Goal: Task Accomplishment & Management: Complete application form

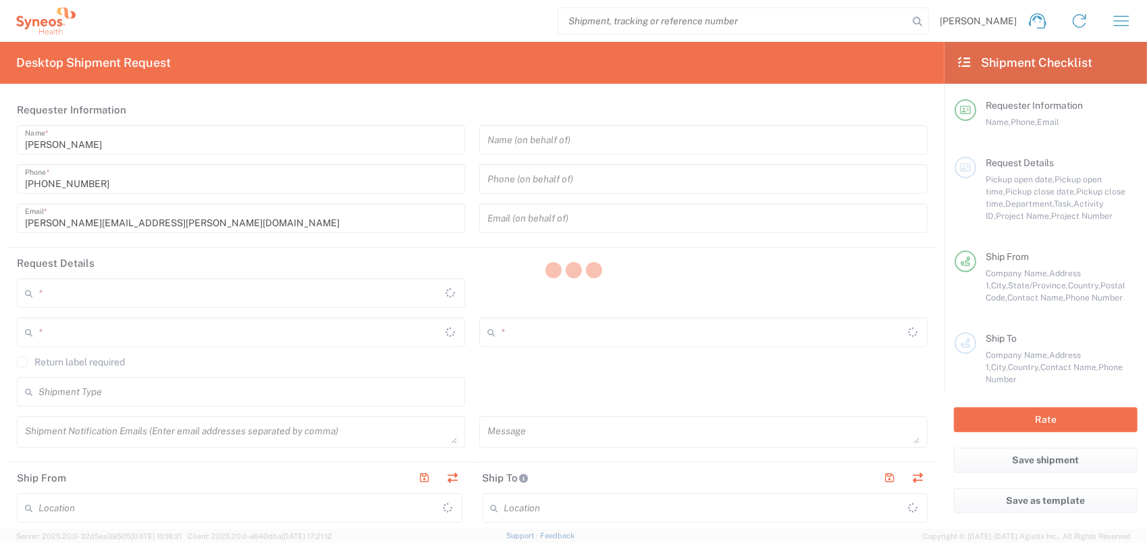
type input "Quebec"
type input "Canada"
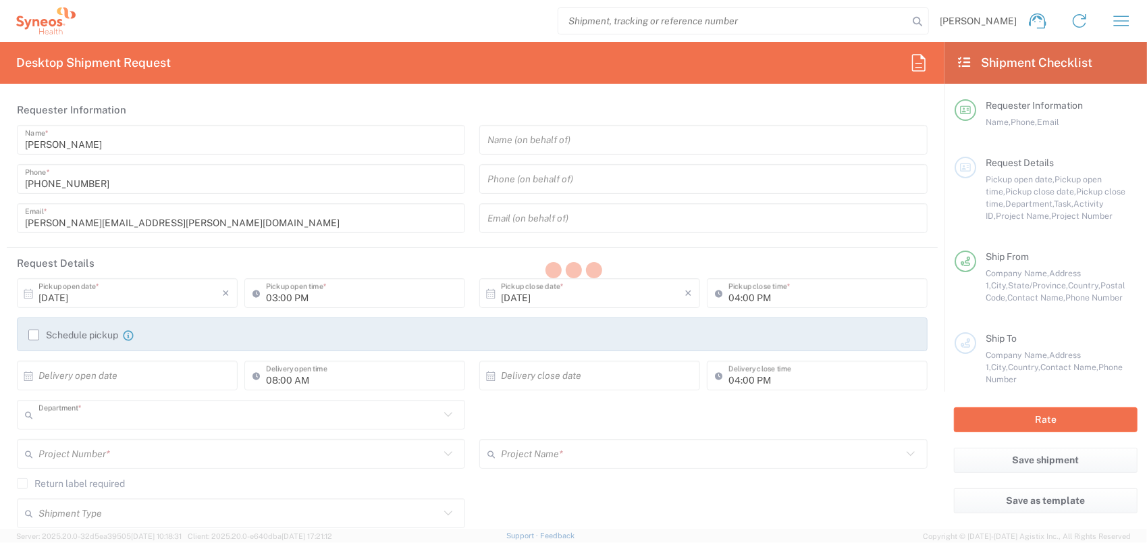
type input "8350"
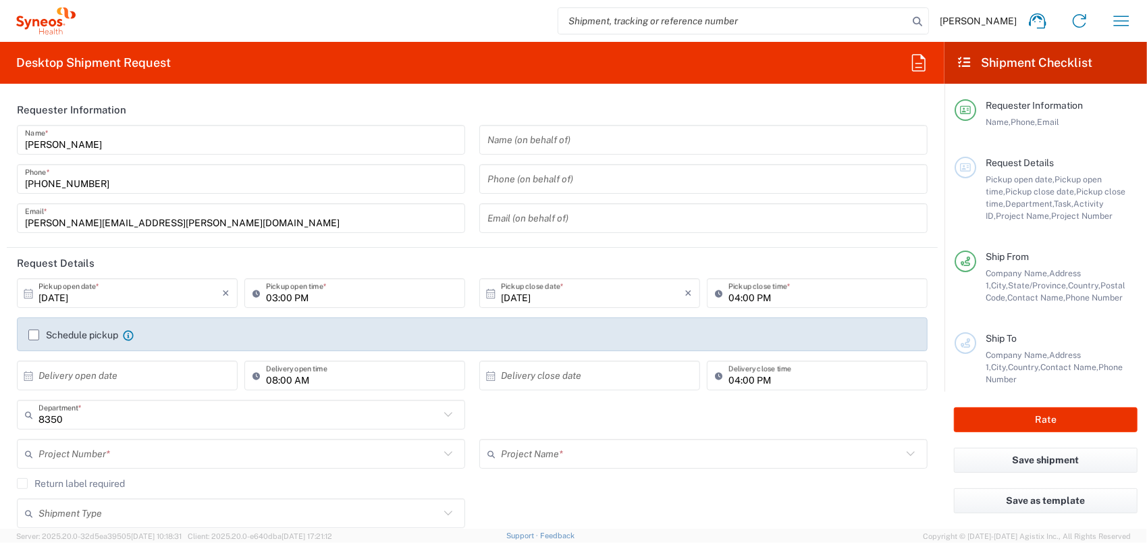
type input "SYNEOS HEALTH CLINIQUE INC-Quebec"
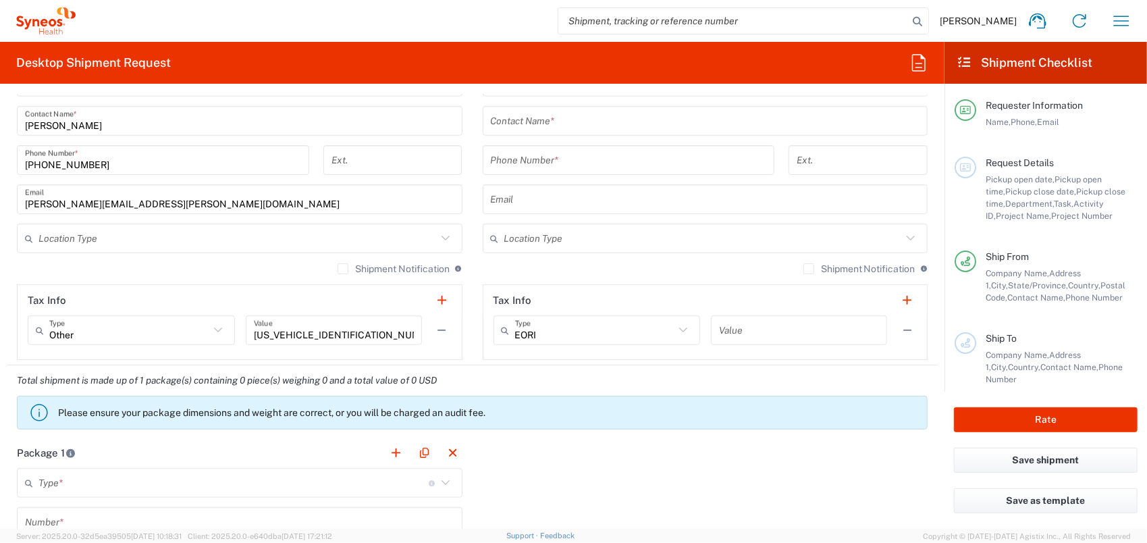
scroll to position [946, 0]
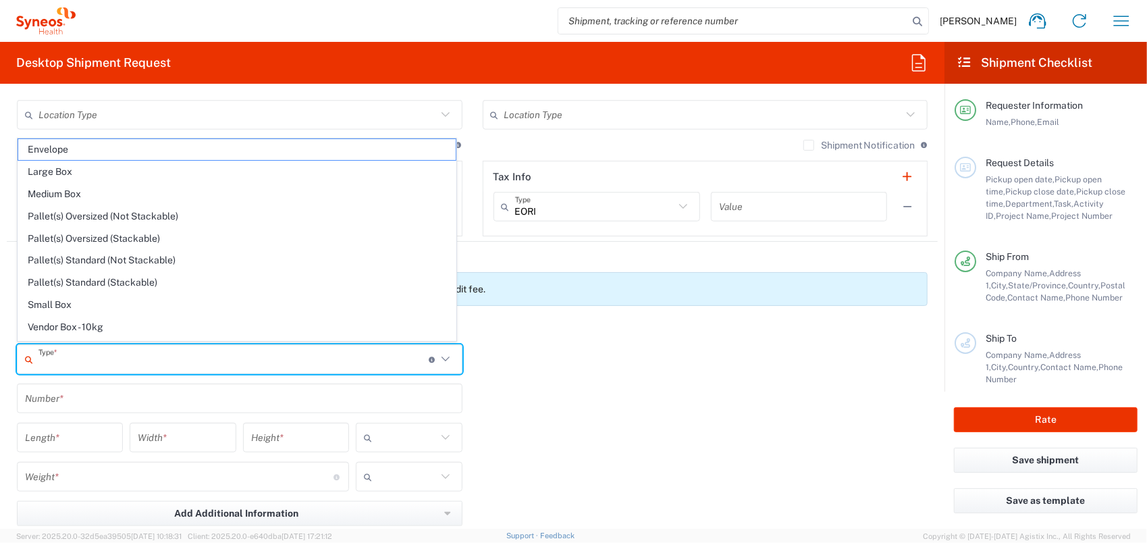
click at [105, 361] on input "text" at bounding box center [233, 360] width 390 height 24
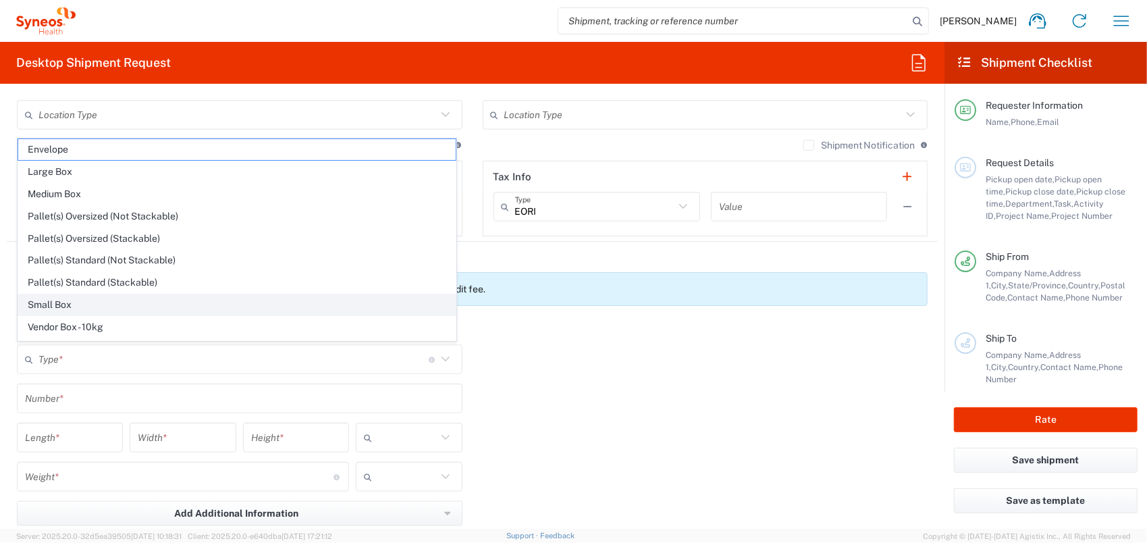
click at [91, 294] on li "Small Box" at bounding box center [237, 305] width 439 height 22
type input "Small Box"
type input "12.25"
type input "11"
type input "1.5"
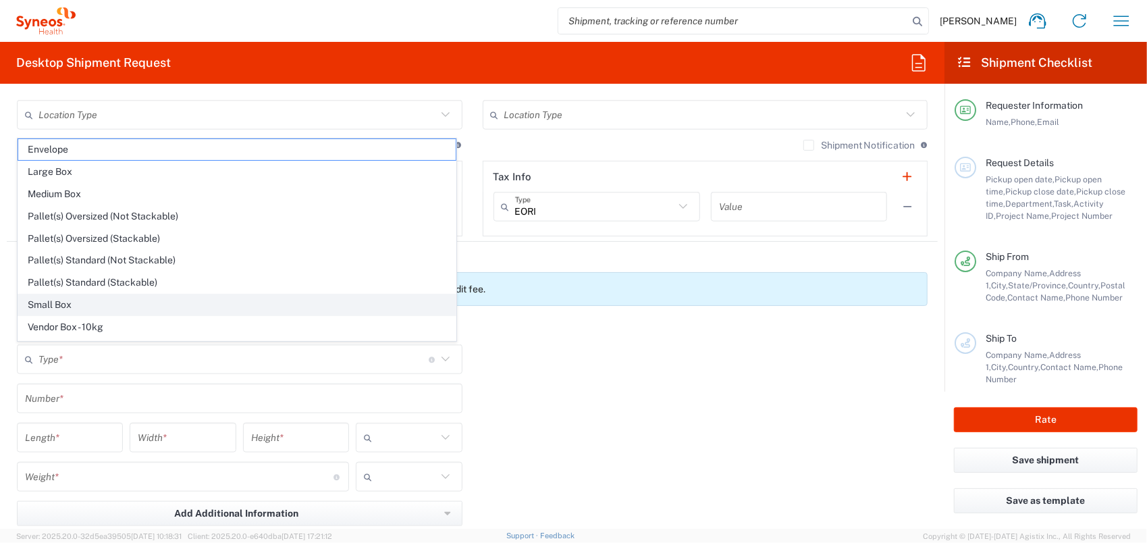
type input "in"
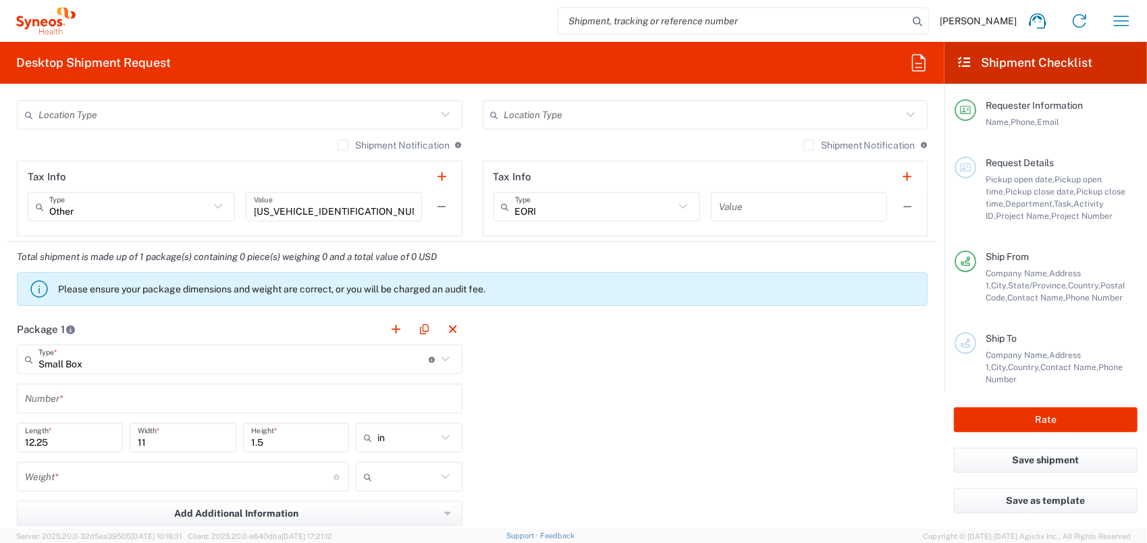
click at [109, 363] on input "Small Box" at bounding box center [233, 360] width 390 height 24
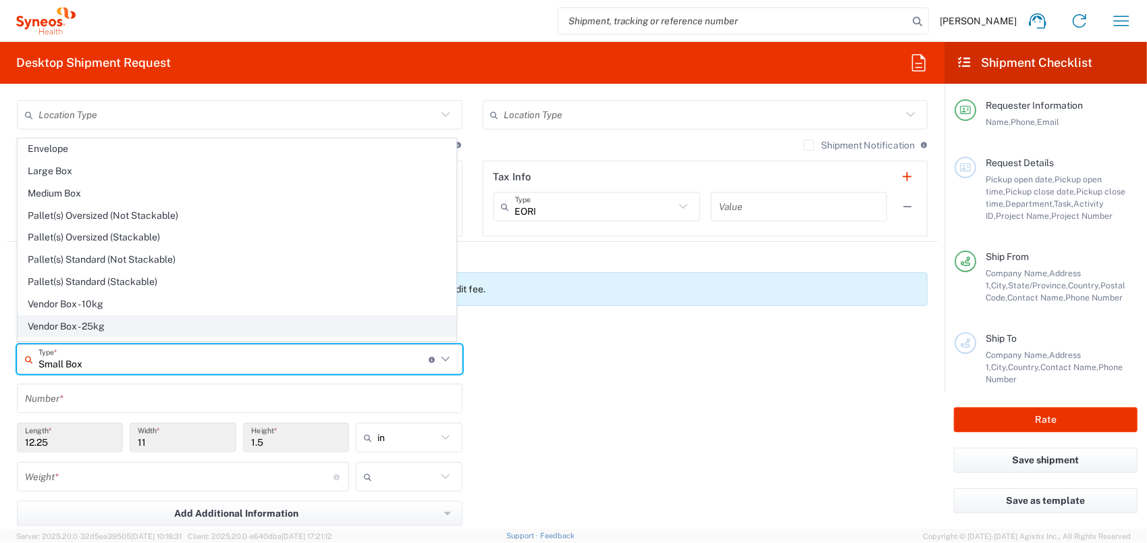
scroll to position [36, 0]
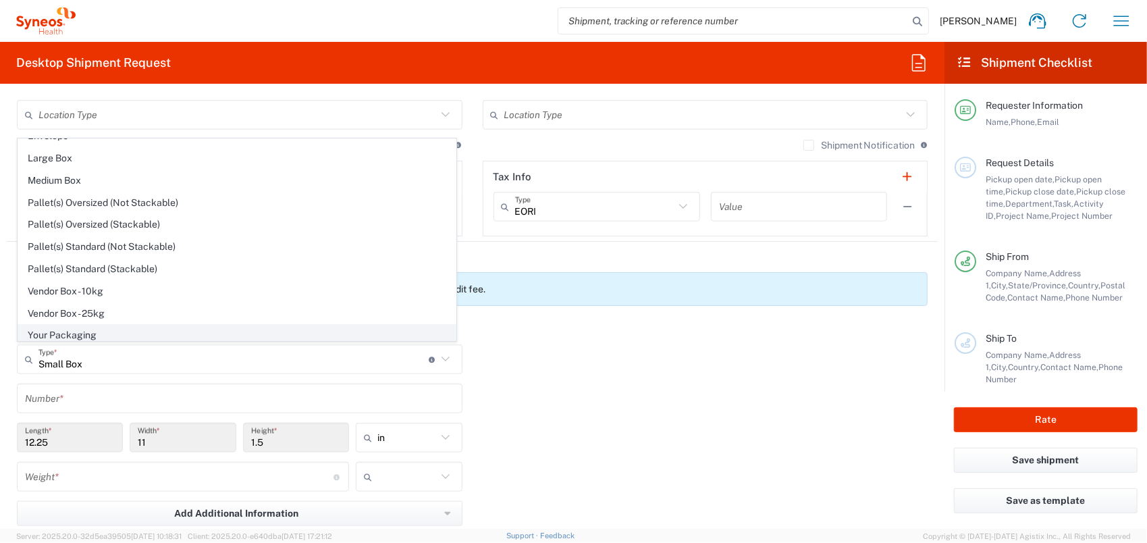
click at [89, 332] on span "Your Packaging" at bounding box center [237, 335] width 438 height 21
type input "Your Packaging"
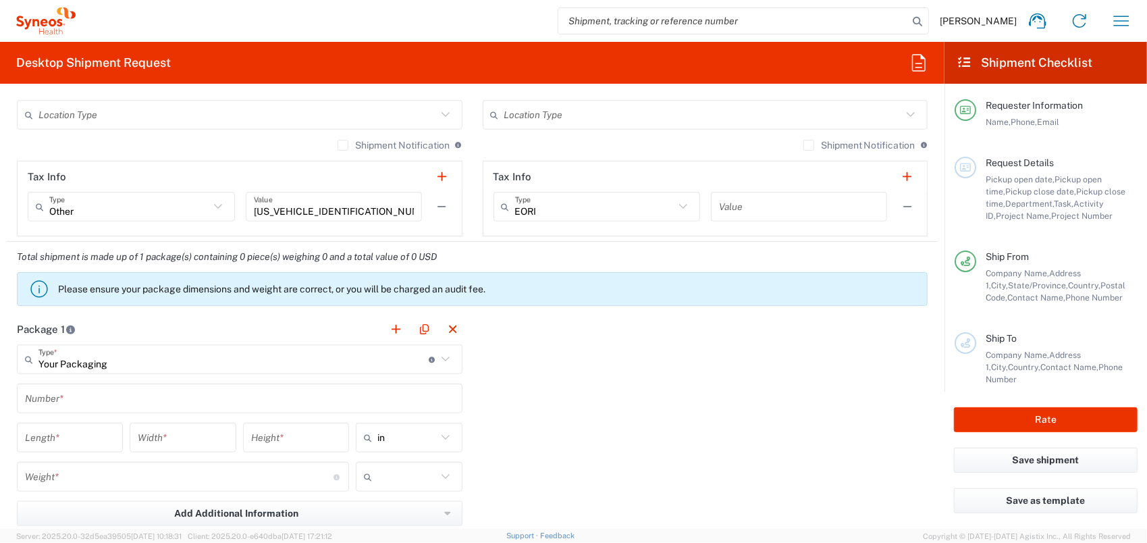
click at [57, 438] on input "number" at bounding box center [70, 438] width 90 height 24
type input "40"
type input "30"
type input "25"
click at [410, 434] on input "text" at bounding box center [407, 438] width 59 height 22
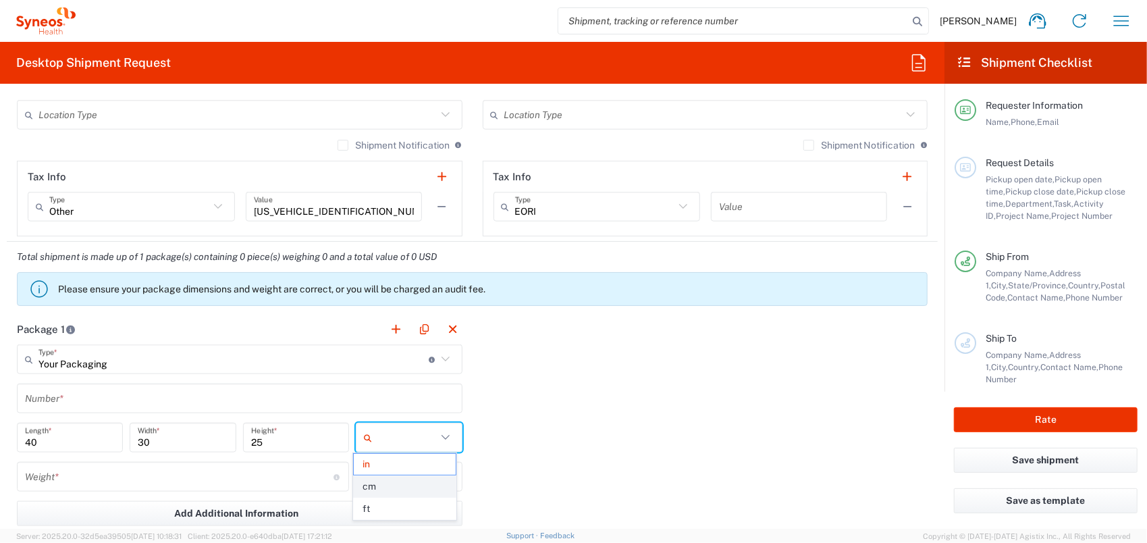
click at [405, 484] on span "cm" at bounding box center [405, 486] width 103 height 21
type input "101.6"
type input "76.2"
type input "63.5"
type input "cm"
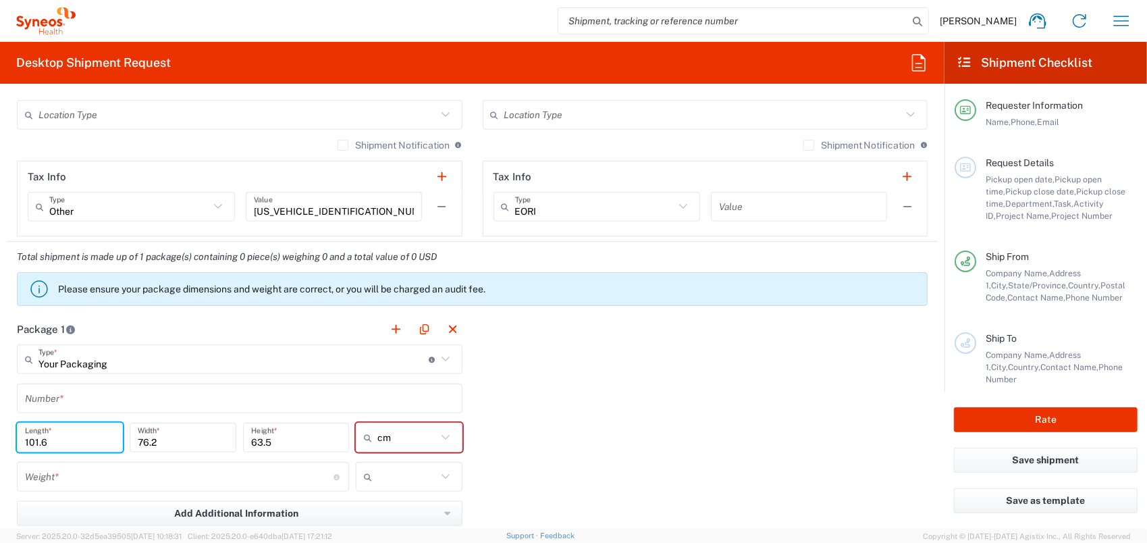
click at [66, 438] on input "101.6" at bounding box center [70, 438] width 90 height 24
type input "101.640"
type input "30"
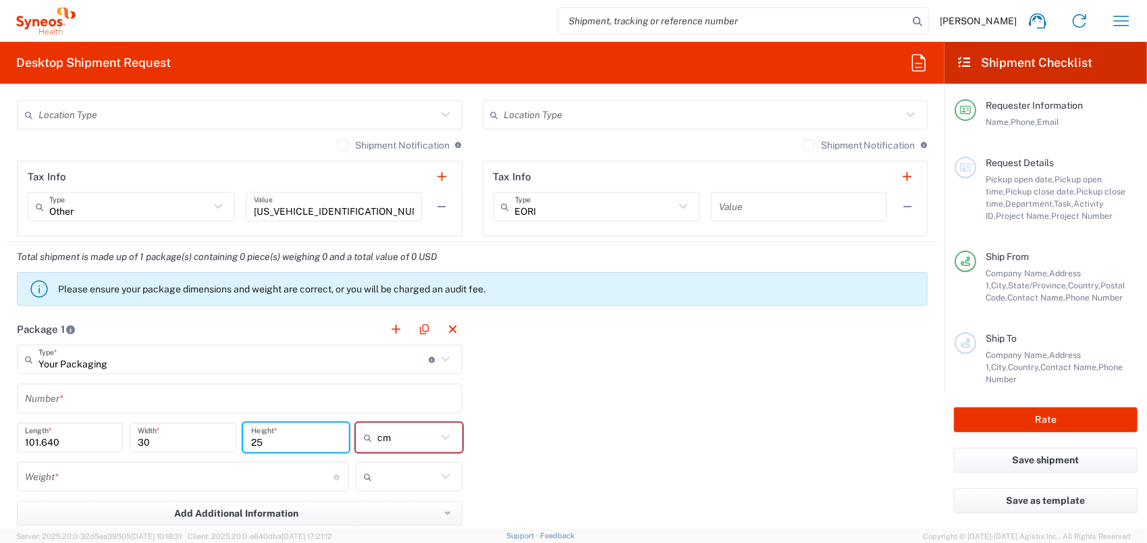
type input "25"
click at [80, 479] on input "number" at bounding box center [179, 477] width 309 height 24
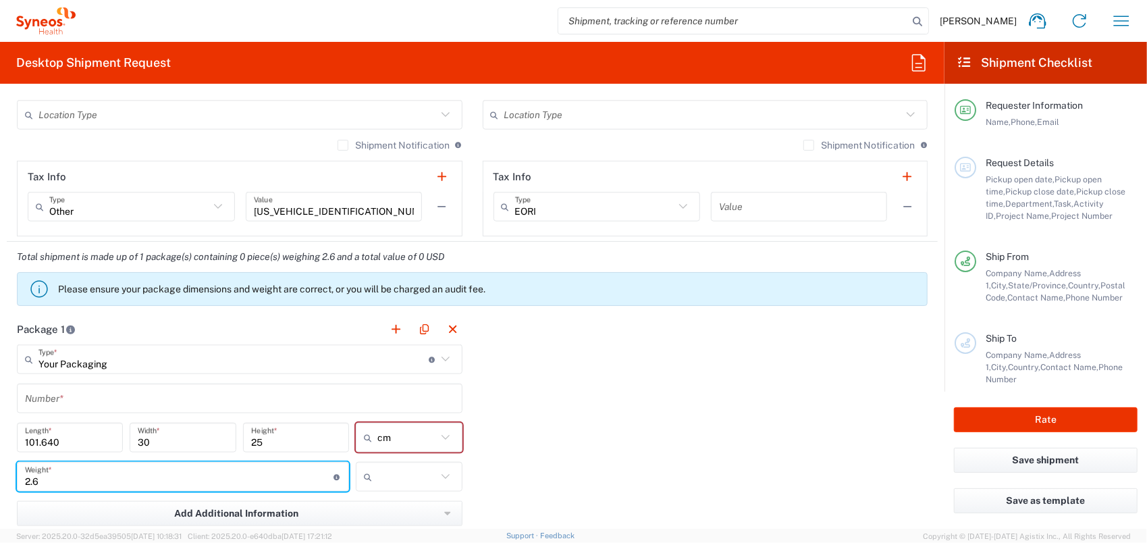
type input "2.6"
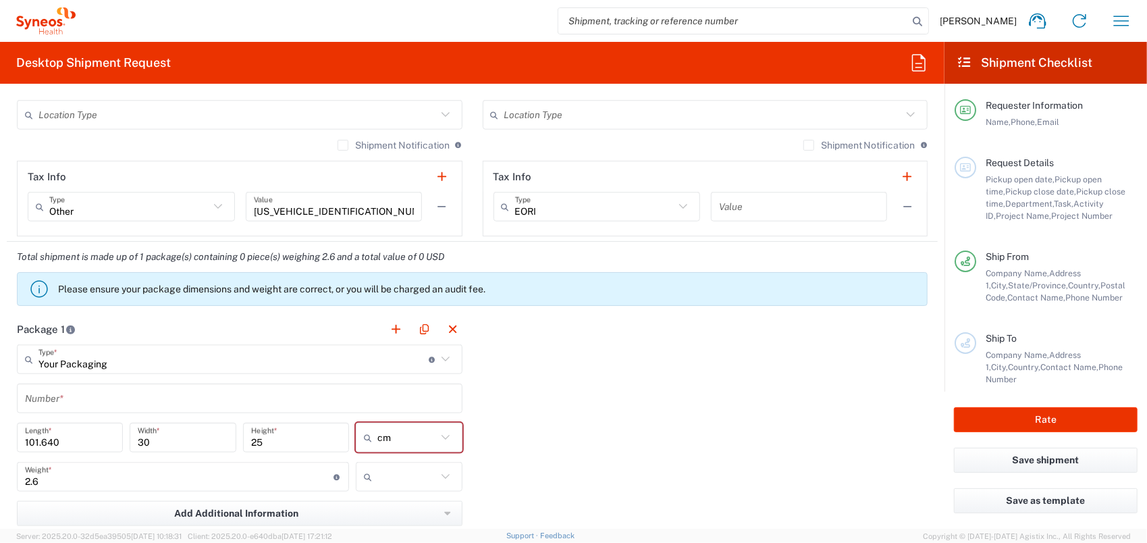
click at [437, 479] on icon at bounding box center [446, 477] width 18 height 18
click at [403, 499] on span "kgs" at bounding box center [405, 503] width 103 height 21
type input "kgs"
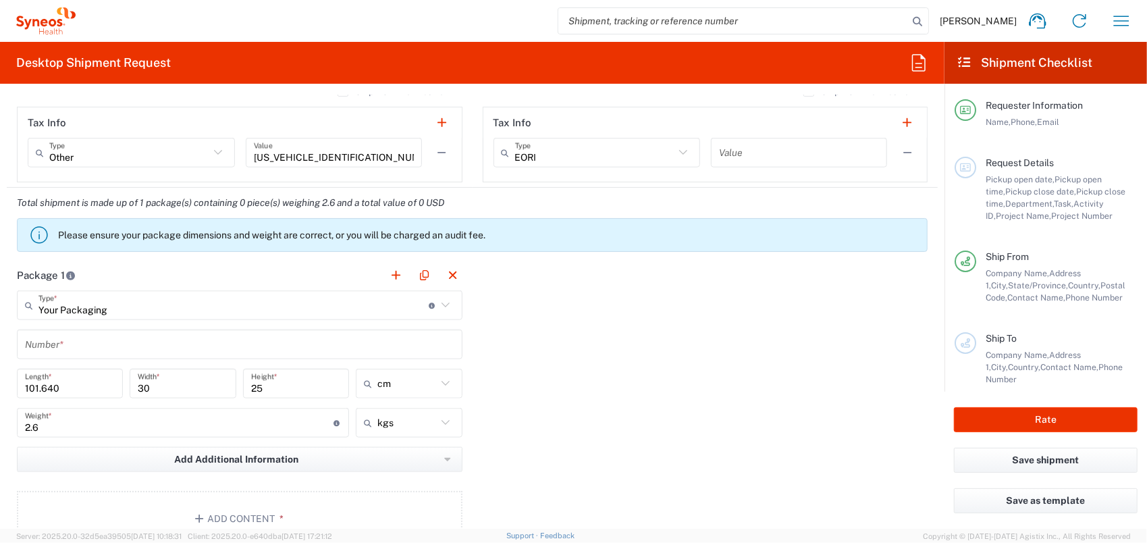
scroll to position [1081, 0]
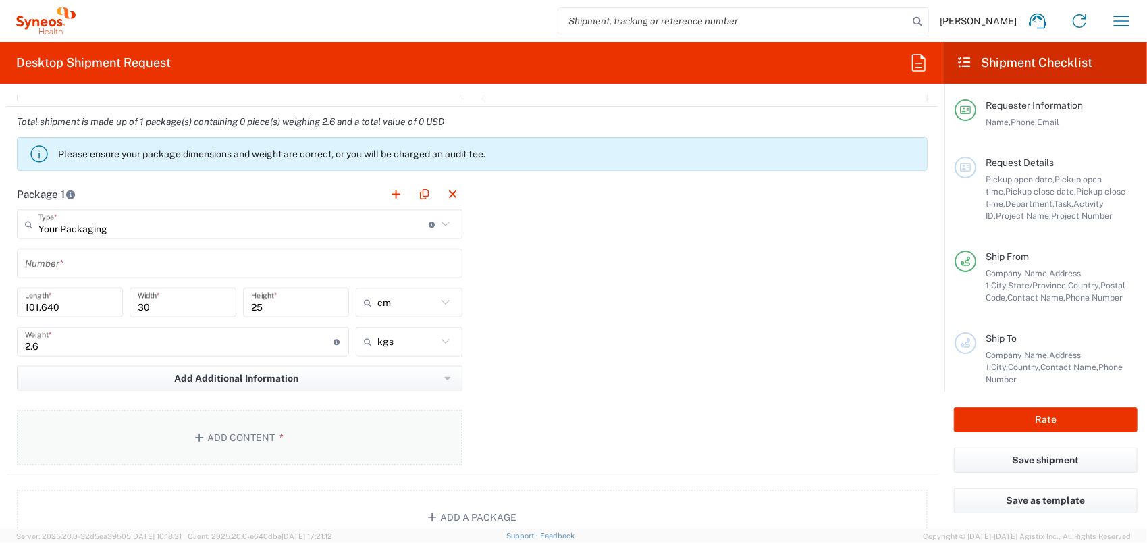
click at [278, 423] on button "Add Content *" at bounding box center [240, 437] width 446 height 55
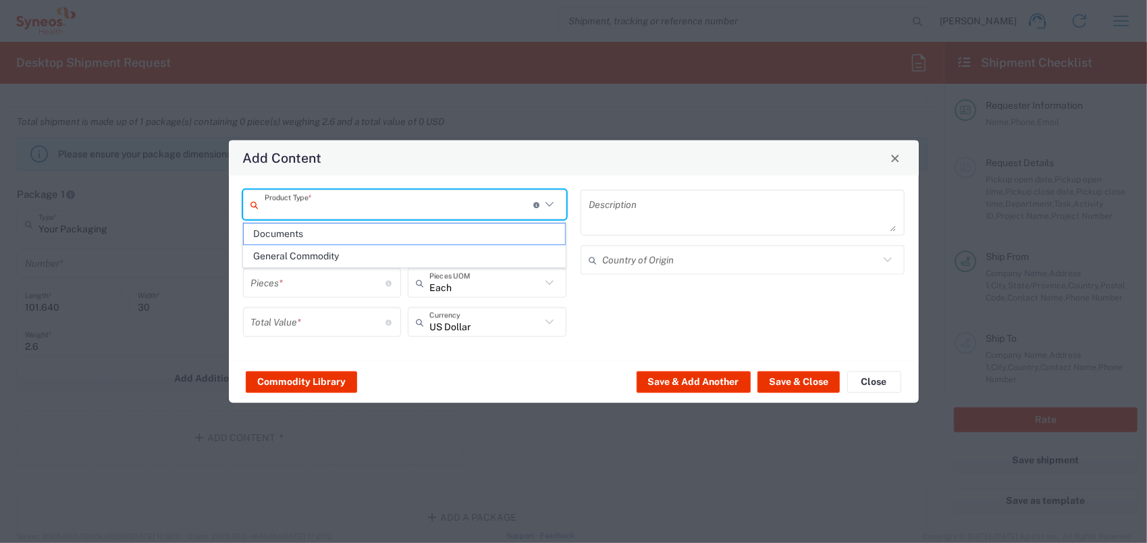
click at [362, 211] on input "text" at bounding box center [399, 204] width 269 height 24
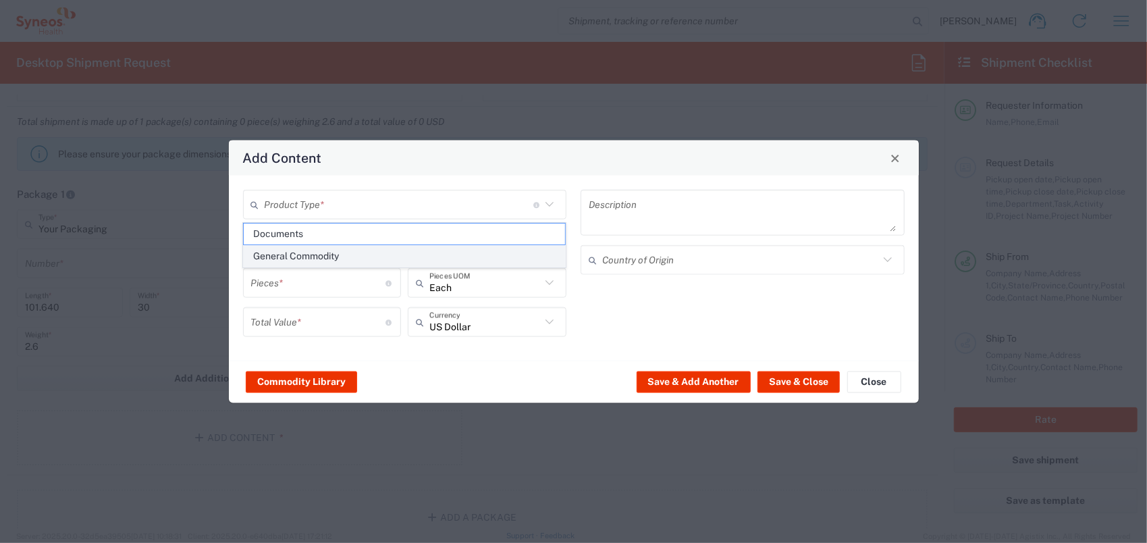
click at [355, 250] on span "General Commodity" at bounding box center [404, 256] width 321 height 21
type input "General Commodity"
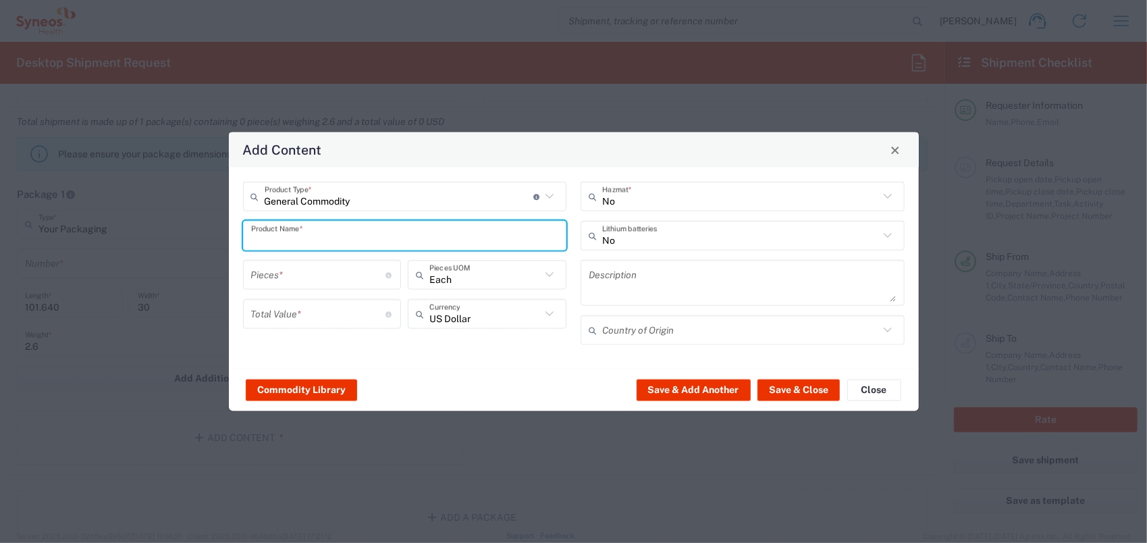
click at [334, 237] on input "text" at bounding box center [405, 236] width 308 height 24
click at [265, 240] on input "LAbware" at bounding box center [405, 236] width 308 height 24
type input "Labware"
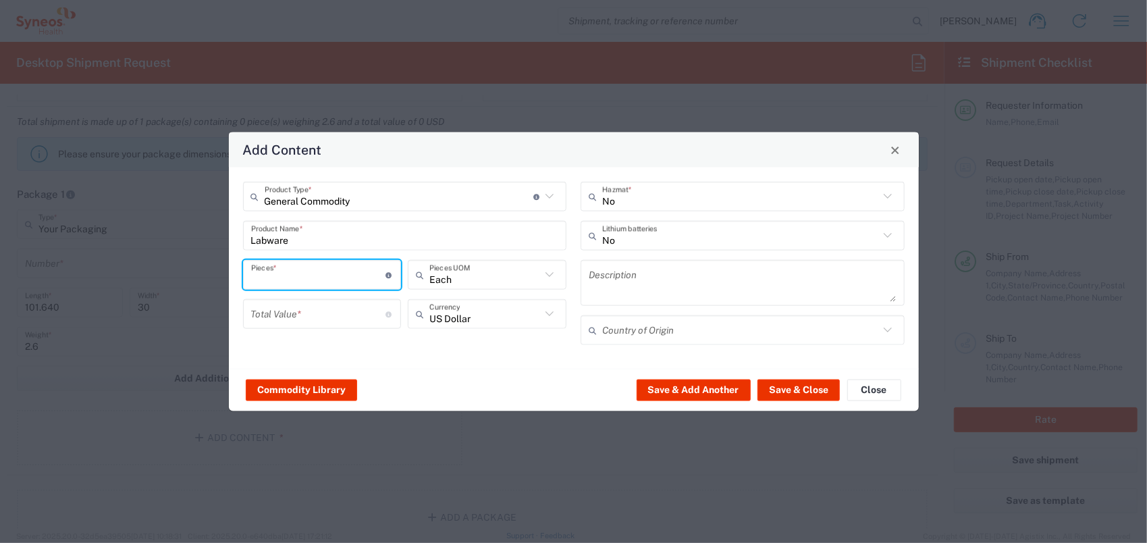
click at [297, 280] on input "number" at bounding box center [318, 275] width 135 height 24
type input "6"
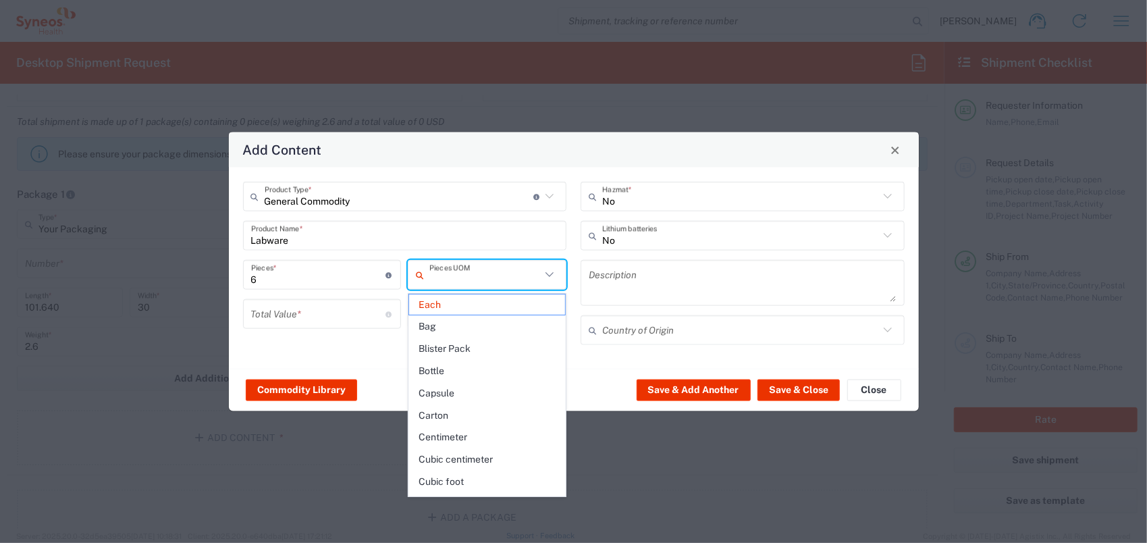
click at [309, 312] on input "number" at bounding box center [318, 314] width 135 height 24
type input "Each"
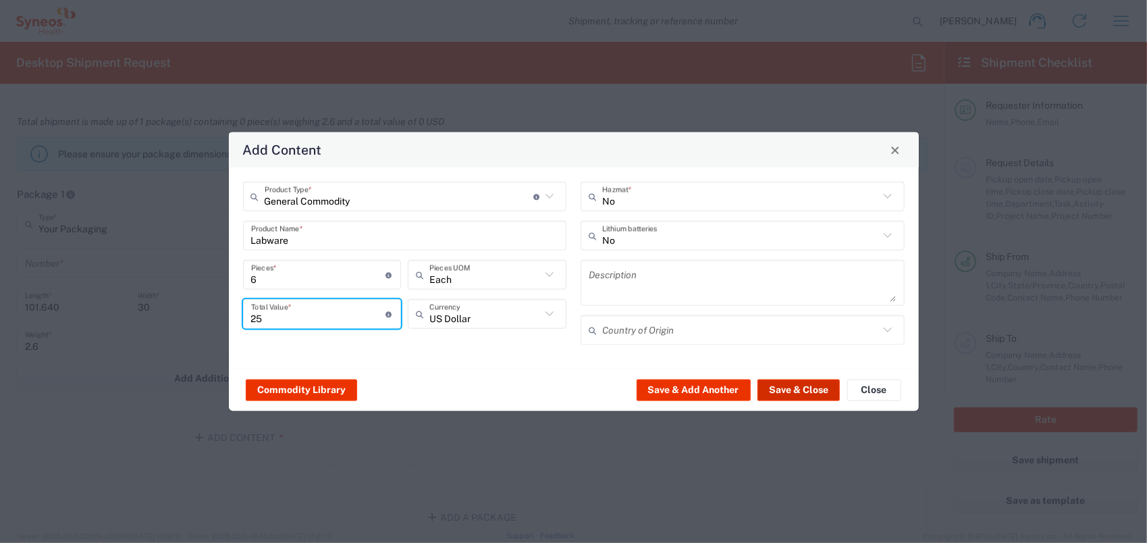
type input "25"
click at [809, 392] on button "Save & Close" at bounding box center [799, 390] width 82 height 22
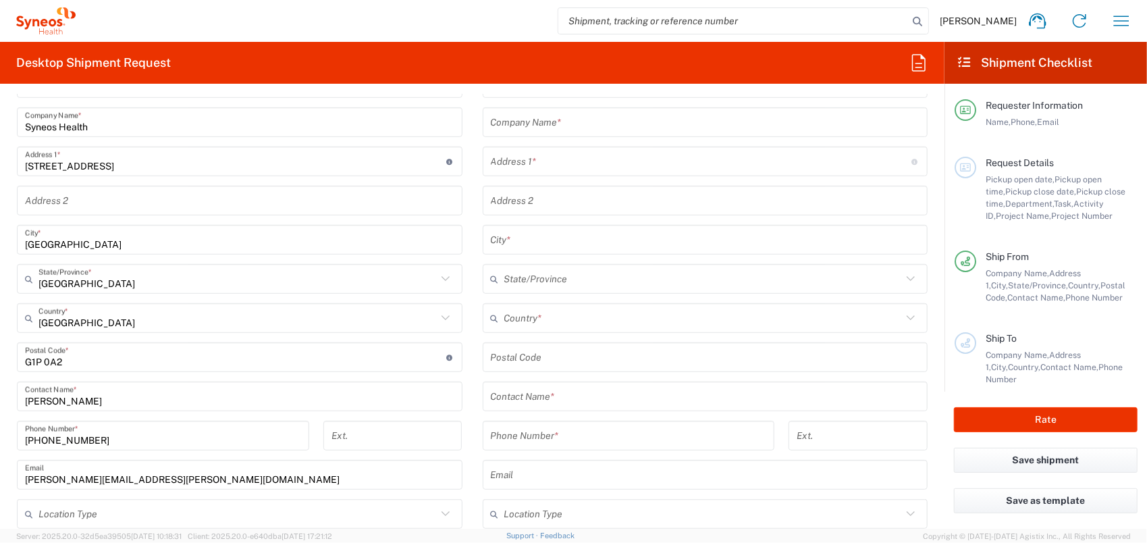
scroll to position [540, 0]
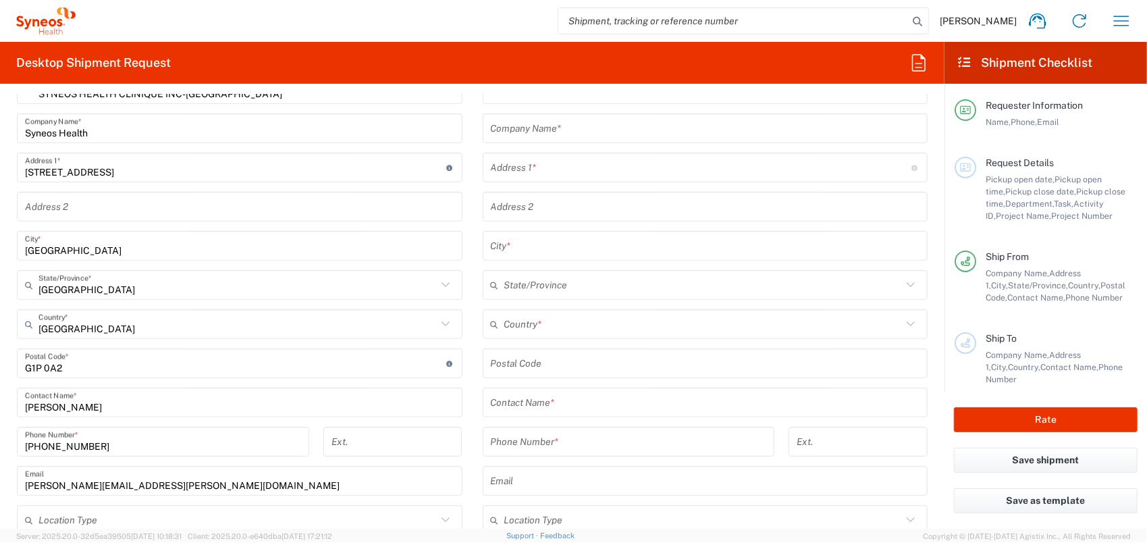
drag, startPoint x: 554, startPoint y: 402, endPoint x: 547, endPoint y: 403, distance: 7.5
click at [548, 402] on input "text" at bounding box center [706, 403] width 430 height 24
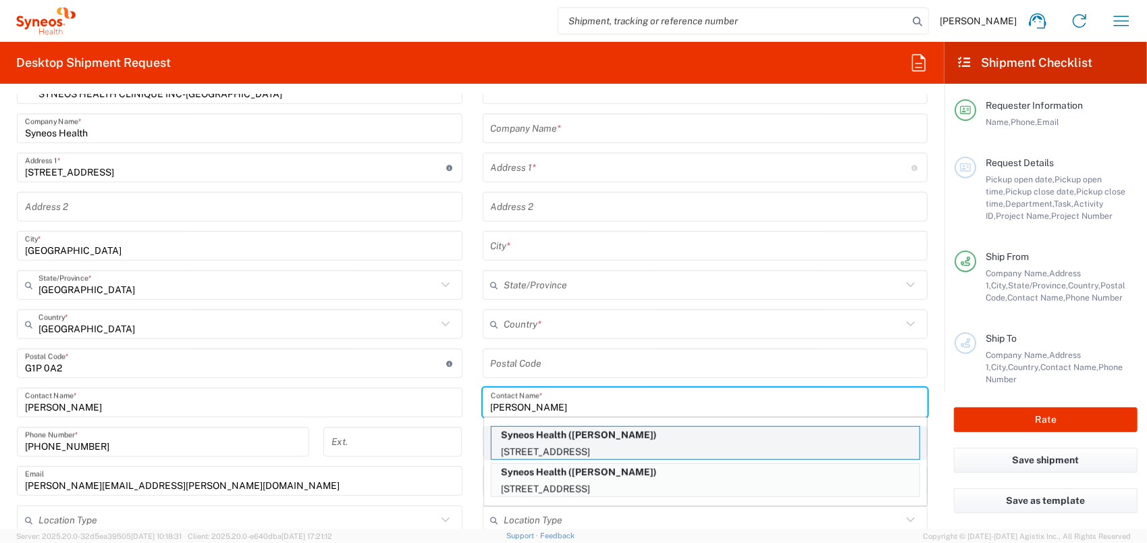
type input "lisa"
click at [569, 436] on p "Syneos Health (Lisa Makovsky)" at bounding box center [706, 435] width 428 height 17
type input "Syneos Health"
type input "5160 Boulevard Decarie"
type input "Suite 800"
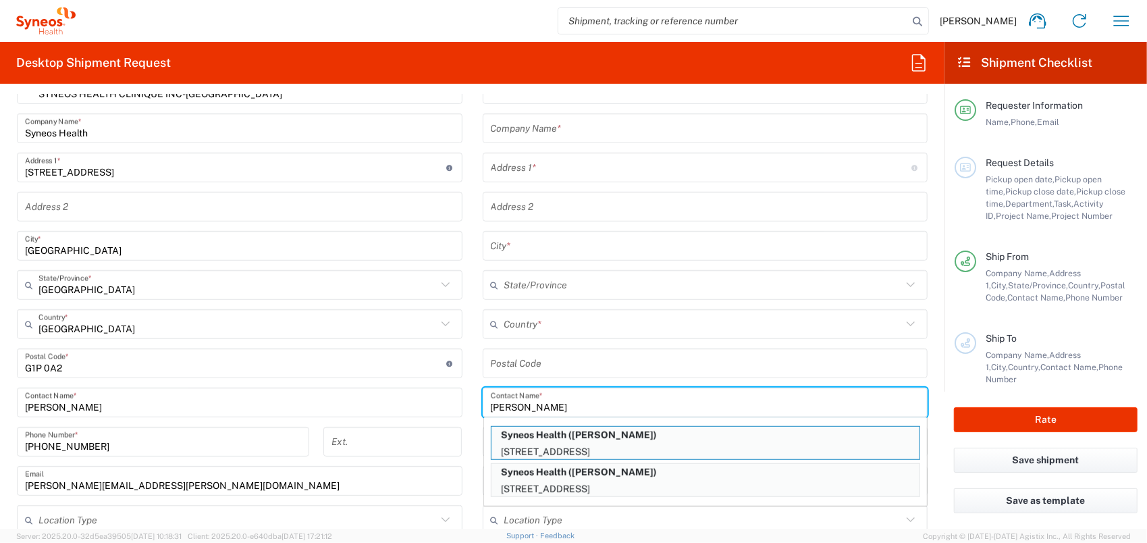
type input "Montréal"
type input "Canada"
type input "H3X 2H9"
type input "Lisa Makovsky"
type input "1 418-800-2265"
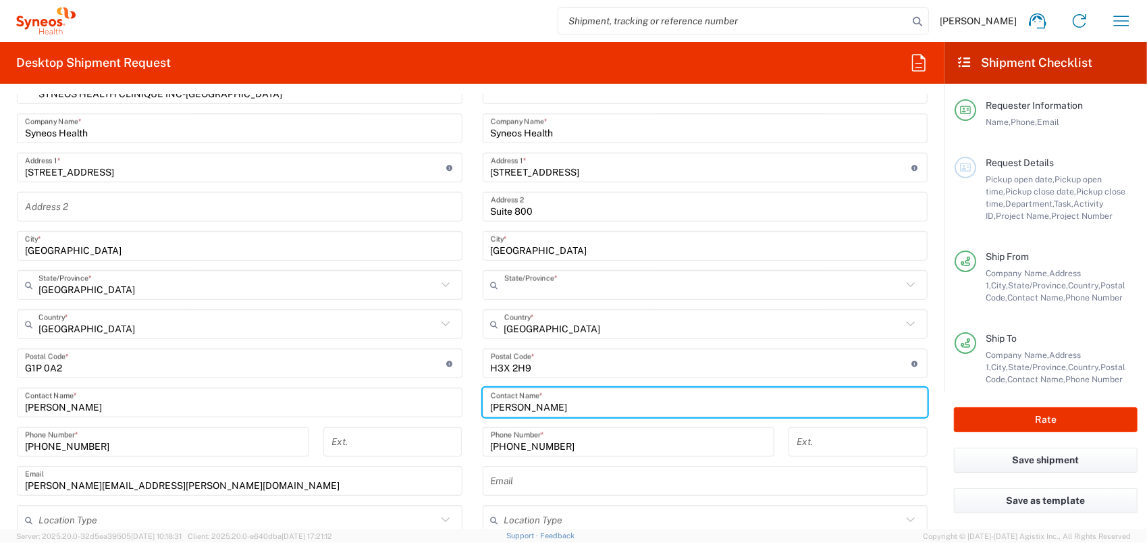
type input "Quebec"
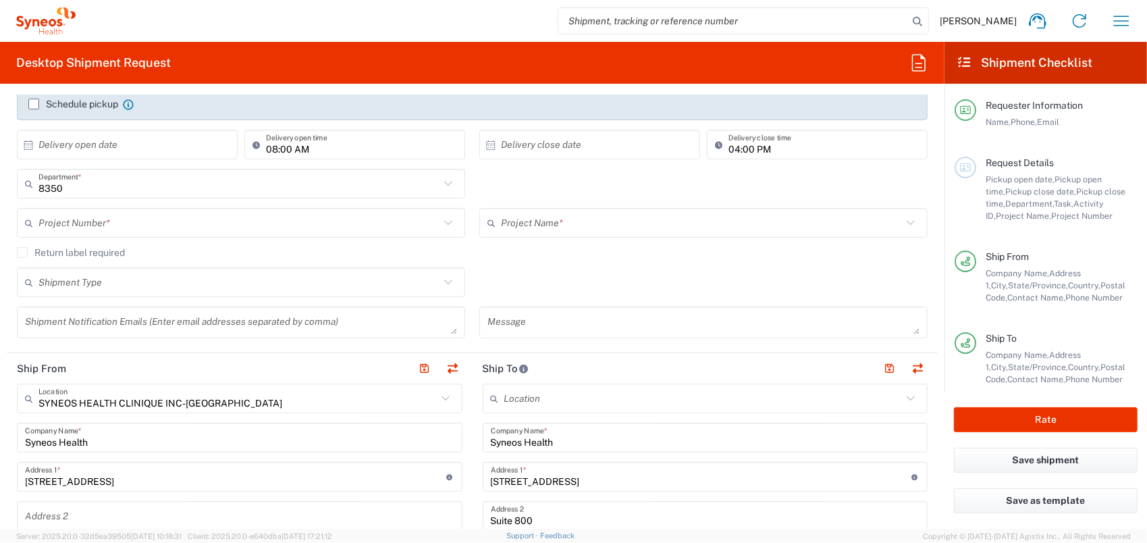
scroll to position [203, 0]
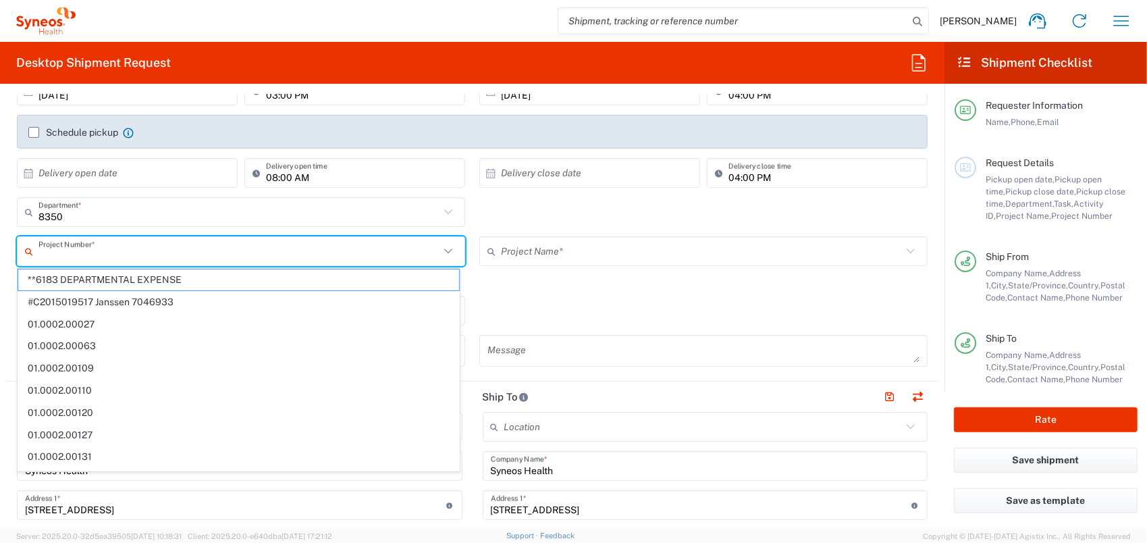
click at [83, 249] on input "text" at bounding box center [238, 252] width 401 height 24
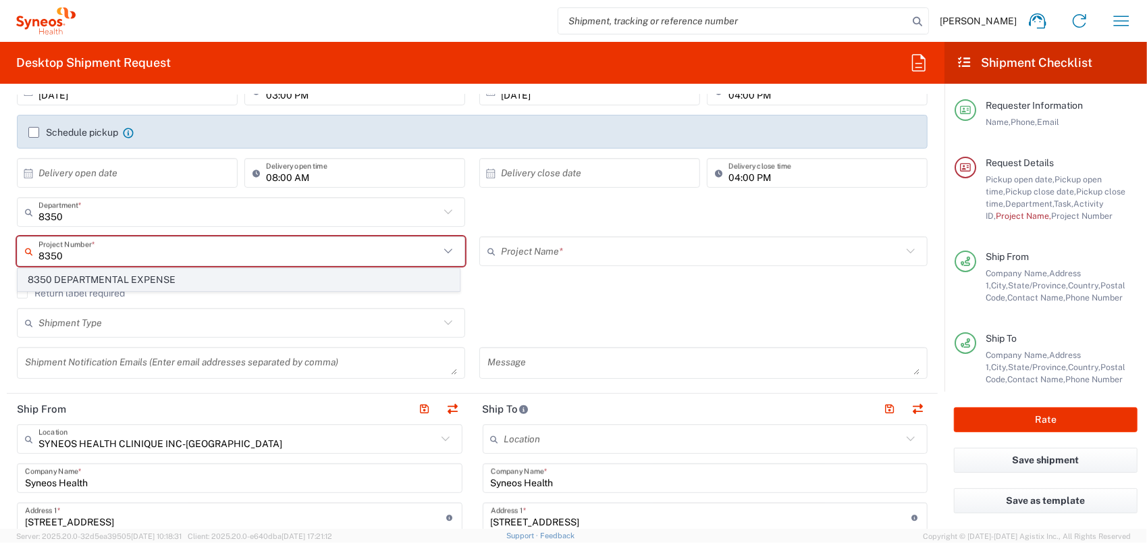
click at [93, 282] on span "8350 DEPARTMENTAL EXPENSE" at bounding box center [238, 279] width 441 height 21
type input "8350 DEPARTMENTAL EXPENSE"
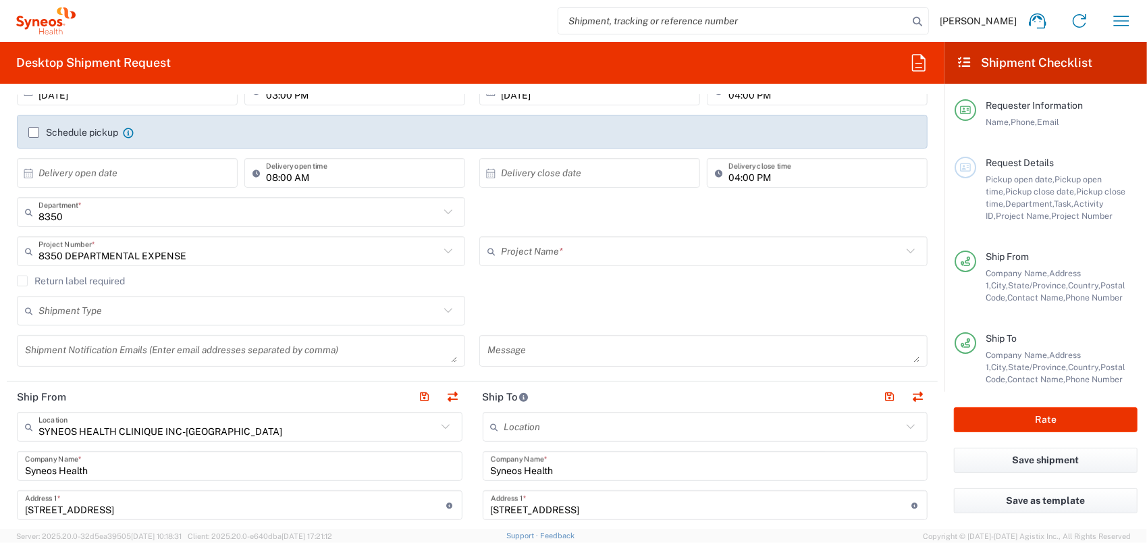
type input "8350 DEPARTMENTAL EXPENSE"
click at [1043, 414] on button "Rate" at bounding box center [1046, 419] width 184 height 25
type input "8350 DEPARTMENTAL EXPENSE"
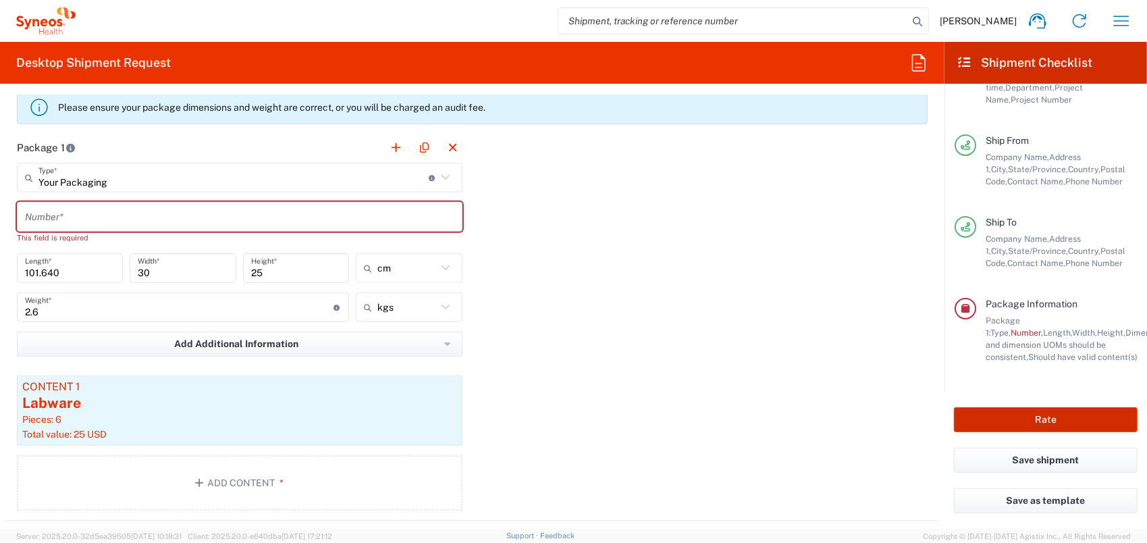
scroll to position [1216, 0]
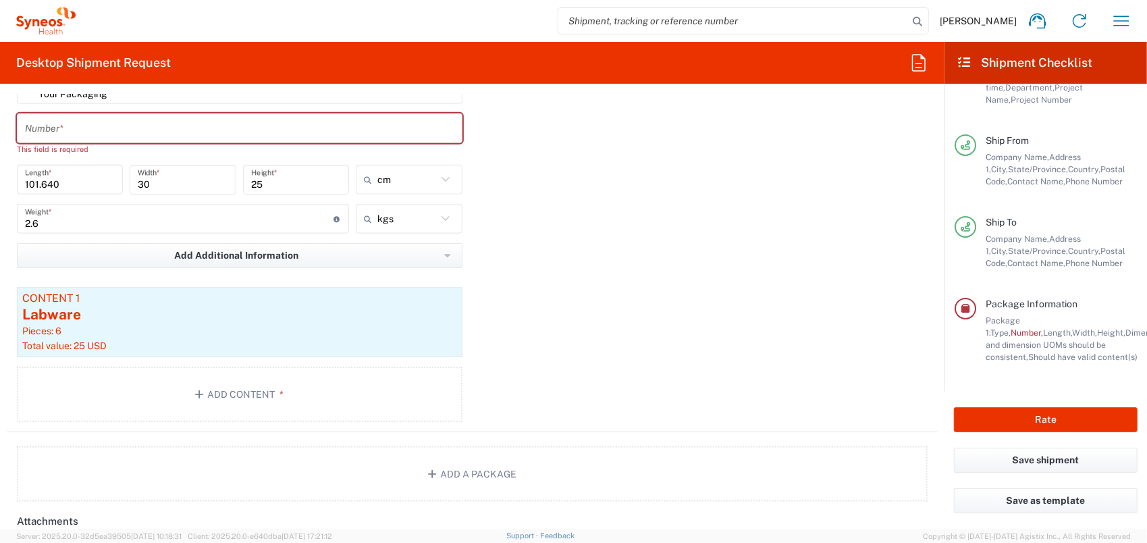
click at [80, 120] on input "text" at bounding box center [240, 129] width 430 height 24
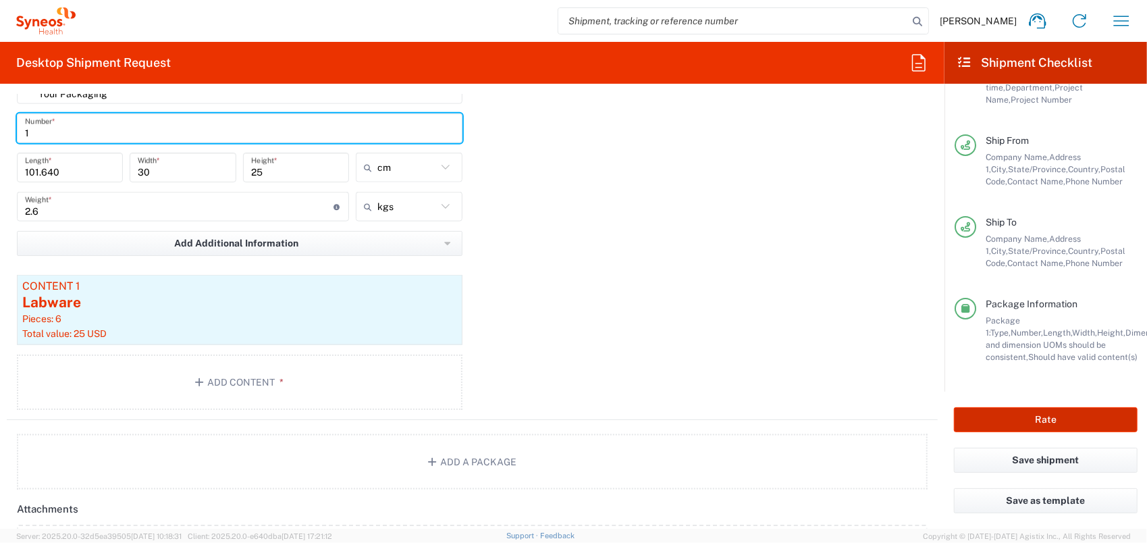
type input "1"
click at [1014, 416] on button "Rate" at bounding box center [1046, 419] width 184 height 25
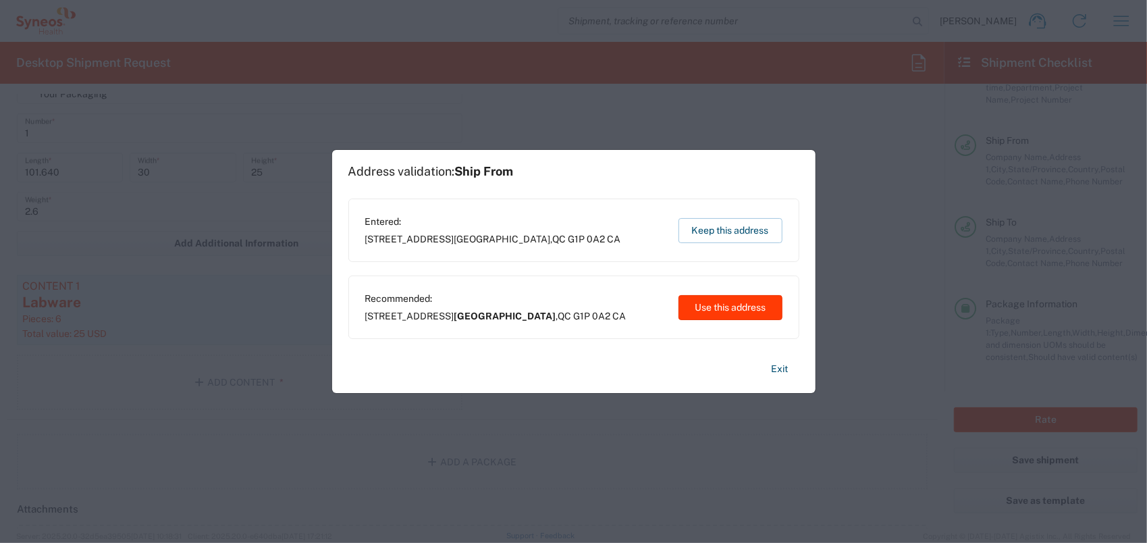
click at [734, 309] on button "Use this address" at bounding box center [731, 307] width 104 height 25
type input "Québec"
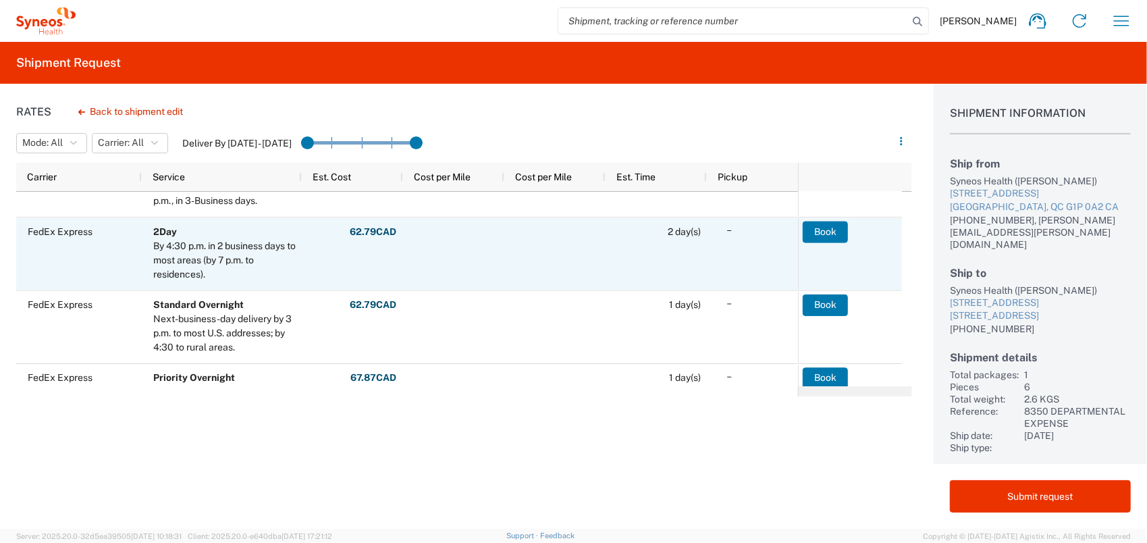
scroll to position [213, 0]
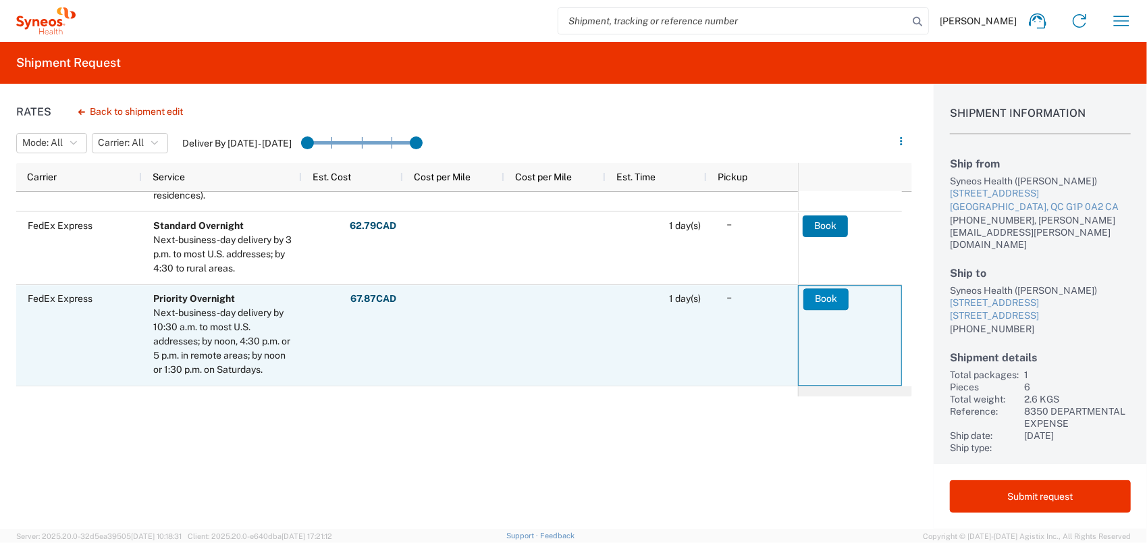
click at [827, 296] on button "Book" at bounding box center [826, 299] width 45 height 22
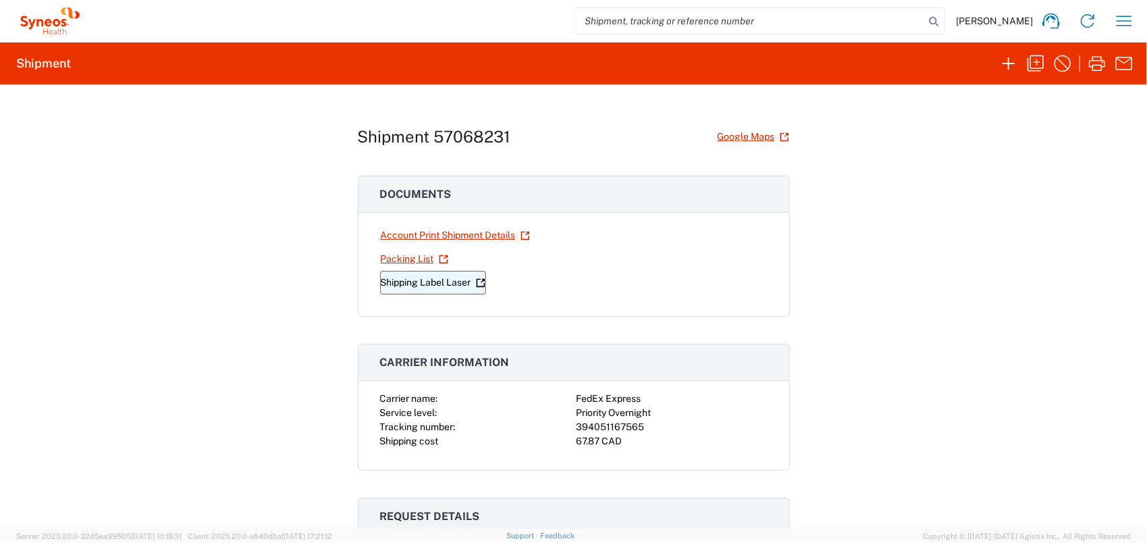
click at [415, 281] on link "Shipping Label Laser" at bounding box center [433, 283] width 106 height 24
click at [272, 163] on div "Shipment 57068231 Google Maps Documents Account Print Shipment Details Packing …" at bounding box center [573, 306] width 1147 height 444
click at [256, 216] on div "Shipment 57068231 Google Maps Documents Account Print Shipment Details Packing …" at bounding box center [573, 306] width 1147 height 444
